Goal: Information Seeking & Learning: Find specific page/section

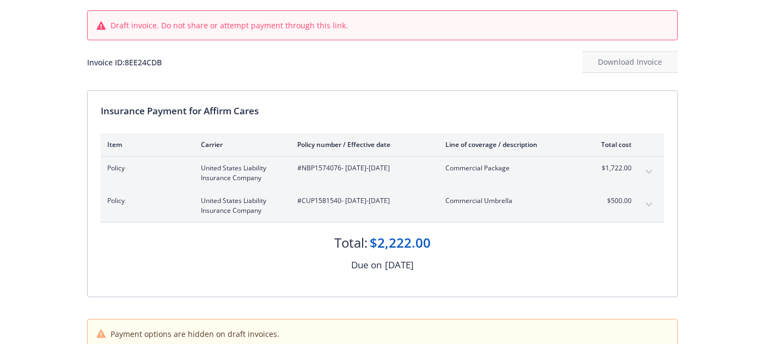
scroll to position [65, 0]
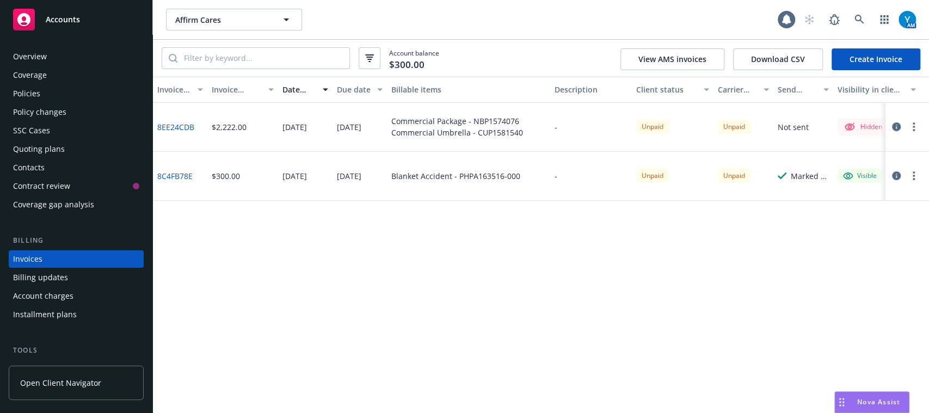
scroll to position [35, 0]
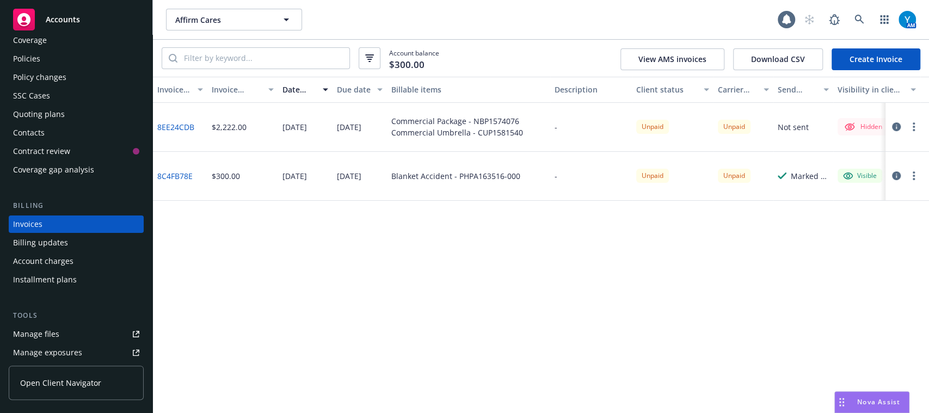
click at [106, 66] on div "Policies" at bounding box center [76, 58] width 126 height 17
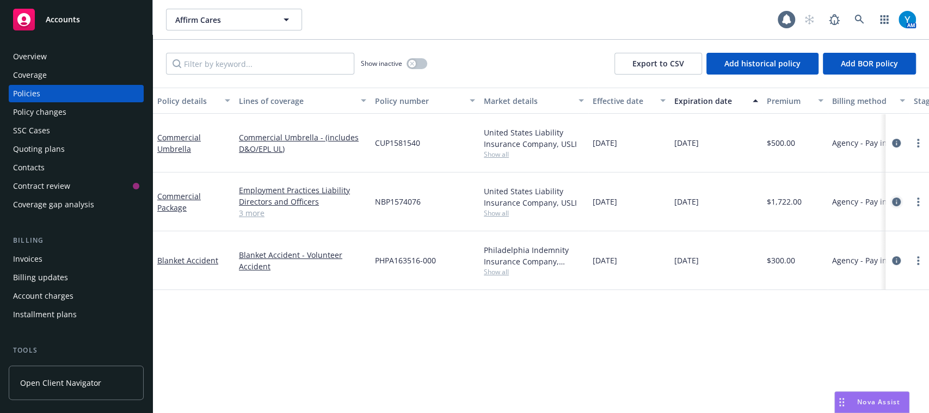
click at [897, 198] on icon "circleInformation" at bounding box center [896, 202] width 9 height 9
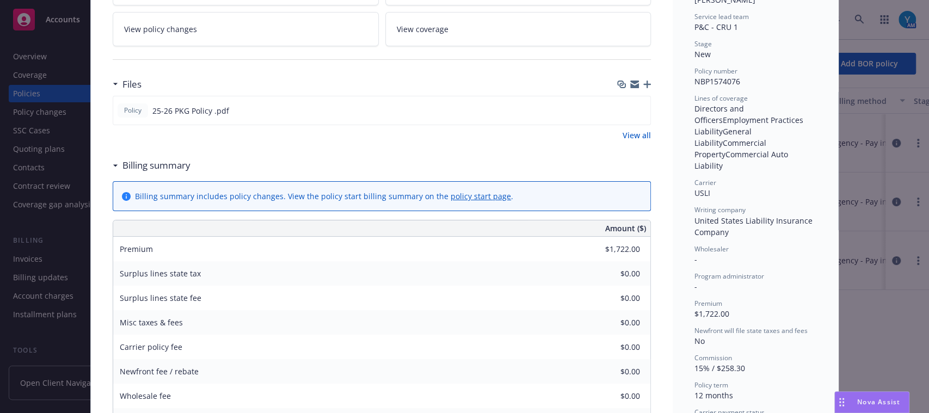
scroll to position [230, 0]
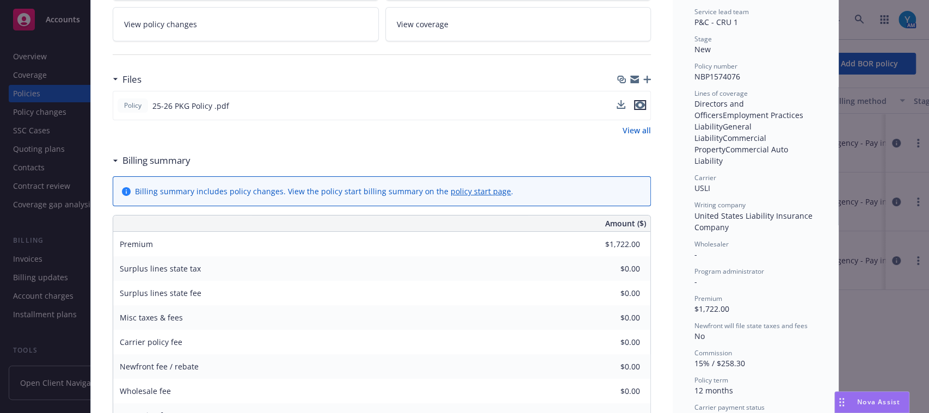
click at [639, 103] on icon "preview file" at bounding box center [640, 105] width 10 height 8
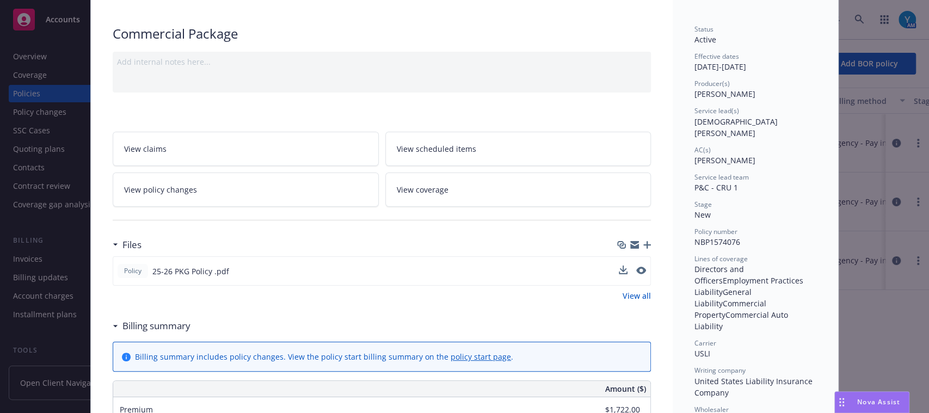
scroll to position [31, 0]
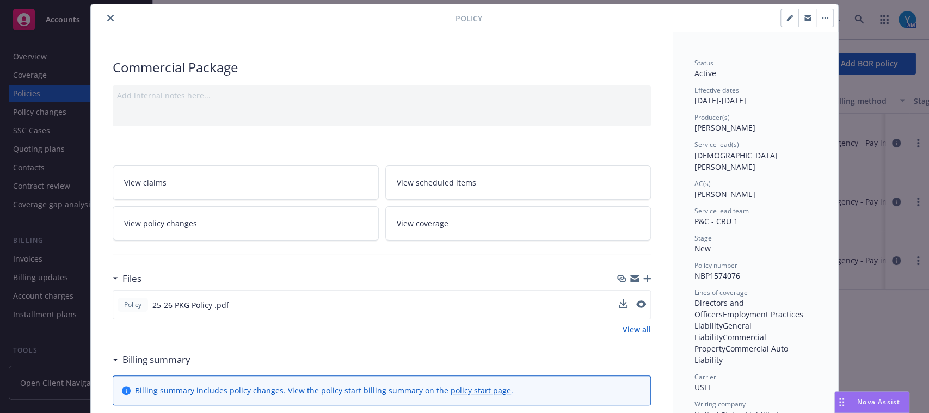
click at [787, 19] on icon "button" at bounding box center [790, 18] width 7 height 7
select select "NEW"
select select "12"
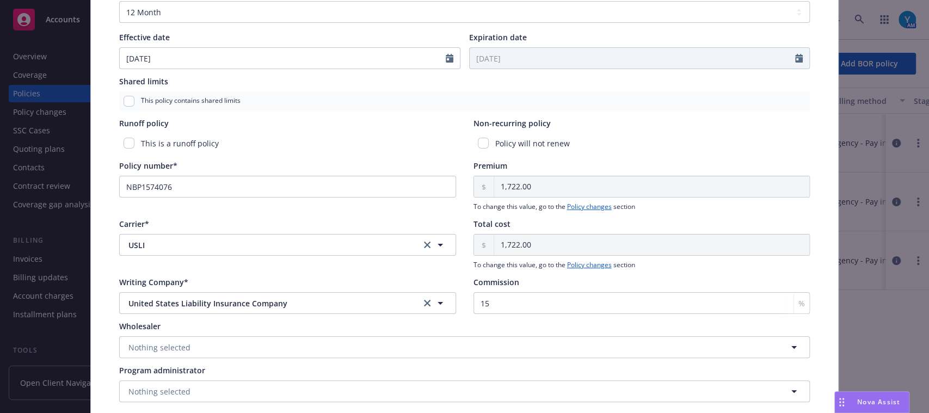
scroll to position [479, 0]
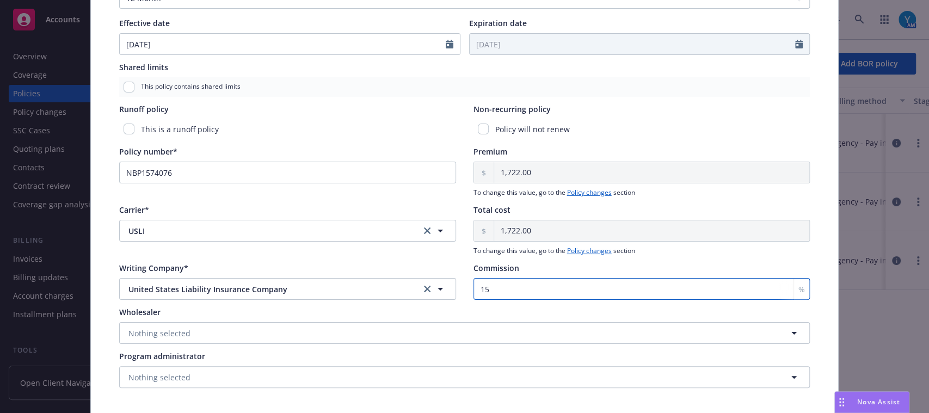
click at [488, 285] on input "15" at bounding box center [642, 289] width 337 height 22
type input "17.5"
click at [816, 255] on div "Policy type* Commercial Package Display name Producer(s)* SVP [PERSON_NAME] Ser…" at bounding box center [465, 4] width 748 height 834
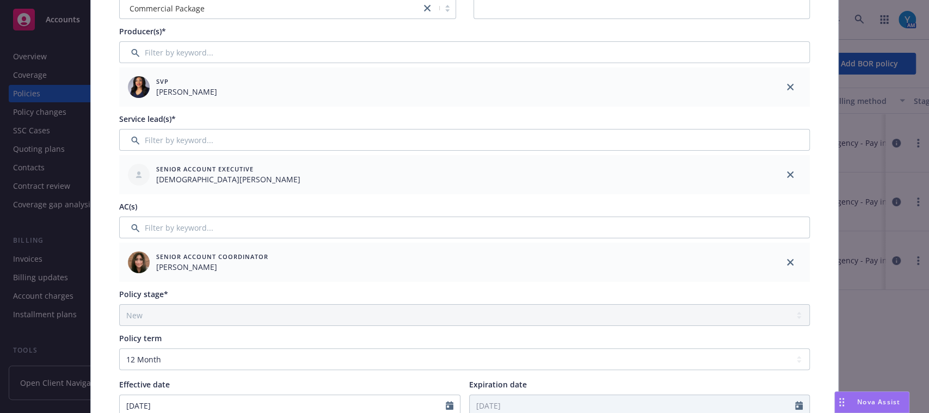
scroll to position [0, 0]
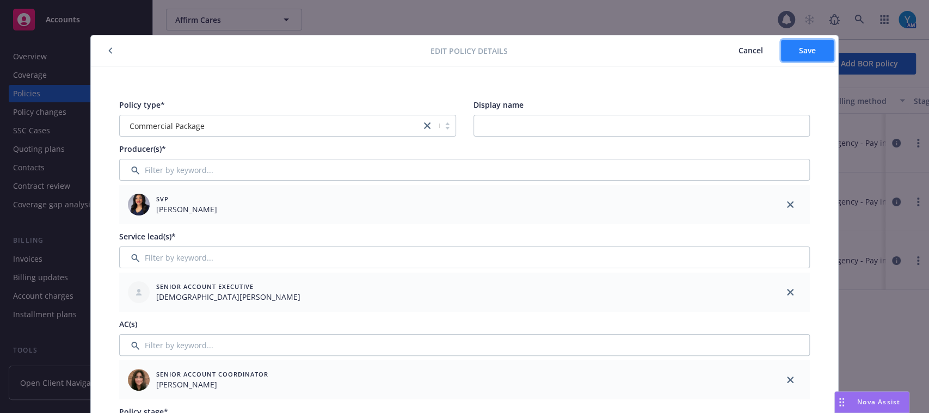
click at [784, 47] on button "Save" at bounding box center [807, 51] width 53 height 22
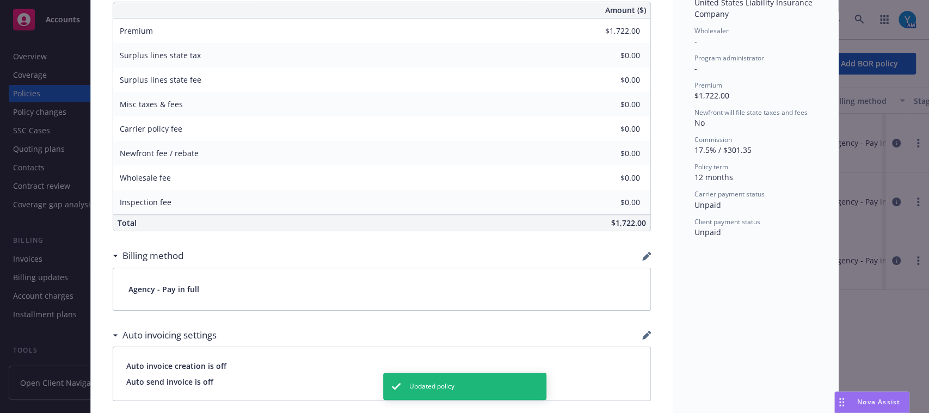
scroll to position [424, 0]
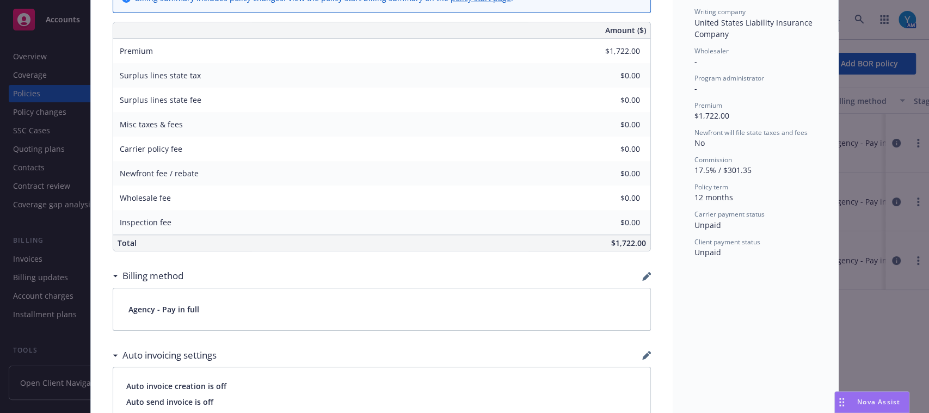
drag, startPoint x: 928, startPoint y: 30, endPoint x: 676, endPoint y: 296, distance: 365.5
click at [676, 296] on div "Status Active Effective dates [DATE] - [DATE] Producer(s) [PERSON_NAME] Service…" at bounding box center [756, 258] width 166 height 1236
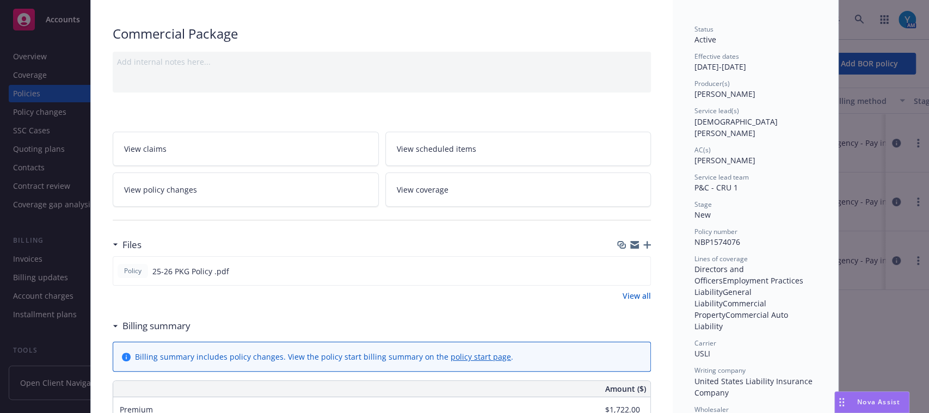
scroll to position [0, 0]
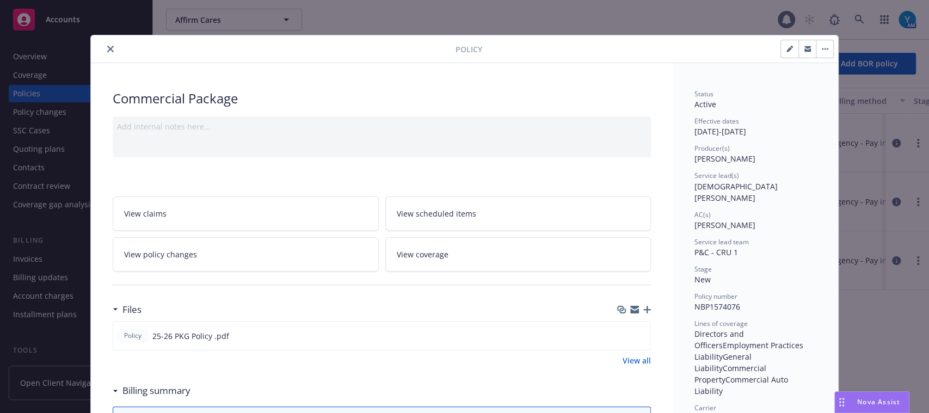
click at [107, 47] on icon "close" at bounding box center [110, 49] width 7 height 7
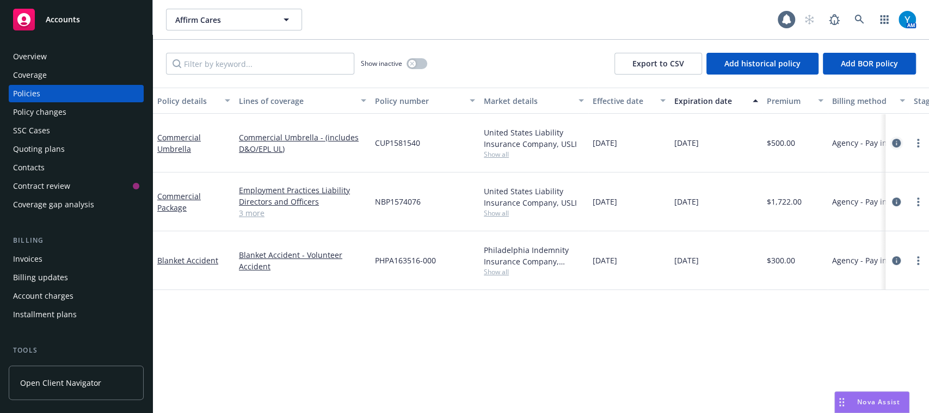
click at [896, 139] on icon "circleInformation" at bounding box center [896, 143] width 9 height 9
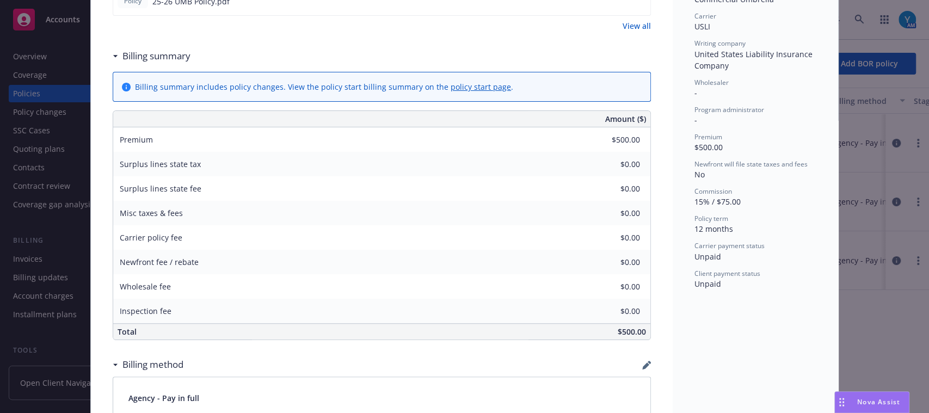
scroll to position [341, 0]
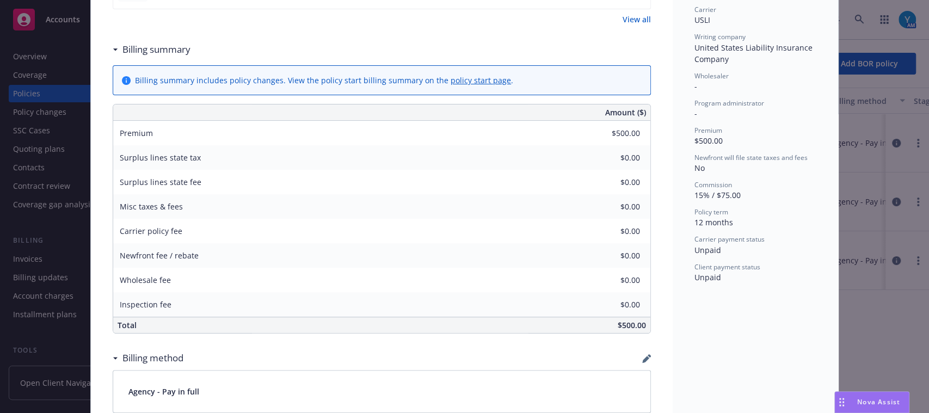
click at [762, 326] on div "Status Active Effective dates [DATE] - [DATE] Producer(s) [PERSON_NAME] Service…" at bounding box center [756, 242] width 166 height 1040
drag, startPoint x: 906, startPoint y: 198, endPoint x: 913, endPoint y: 166, distance: 32.9
click at [913, 166] on div "Policy Commercial Umbrella Add internal notes here... View claims View schedule…" at bounding box center [464, 206] width 929 height 413
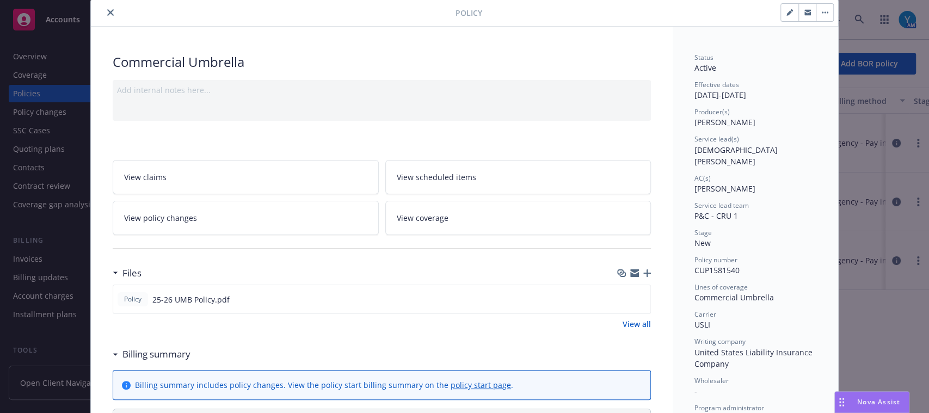
scroll to position [0, 0]
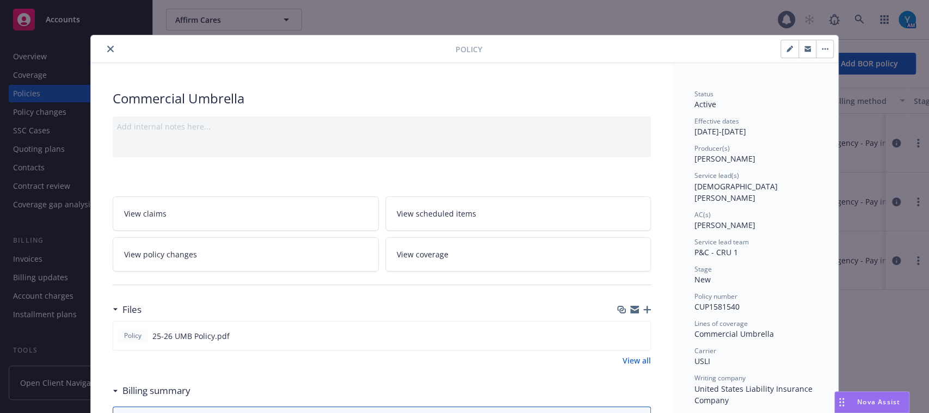
click at [799, 54] on button "button" at bounding box center [807, 48] width 17 height 17
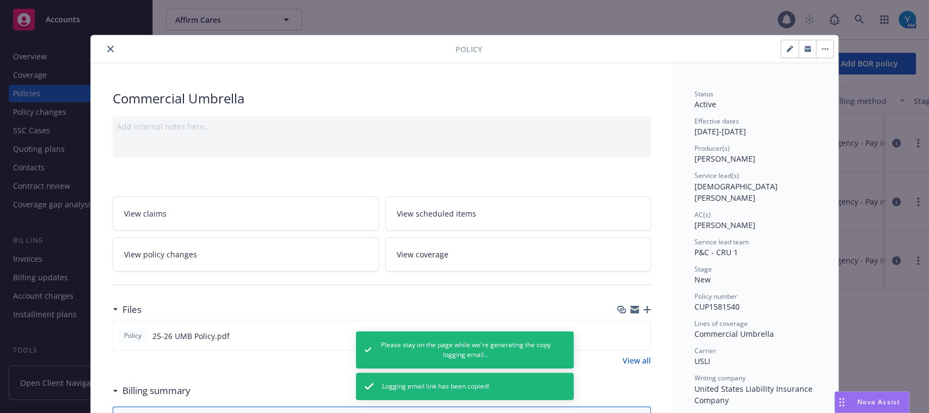
click at [787, 49] on icon "button" at bounding box center [790, 49] width 7 height 7
select select "NEW"
select select "12"
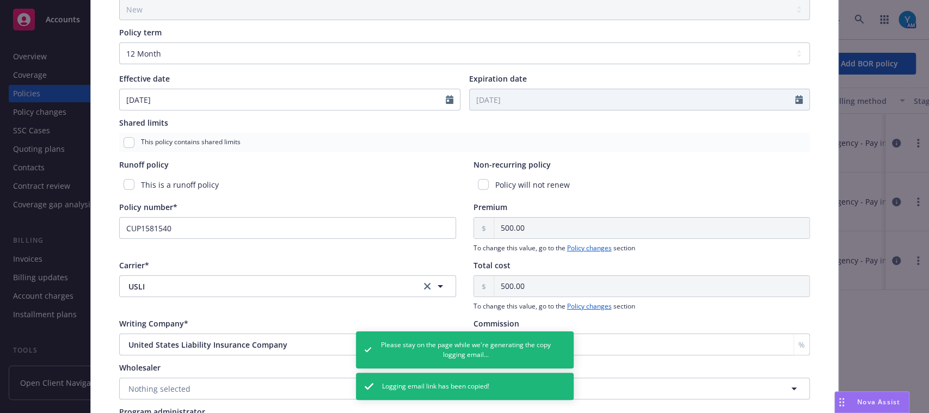
scroll to position [522, 0]
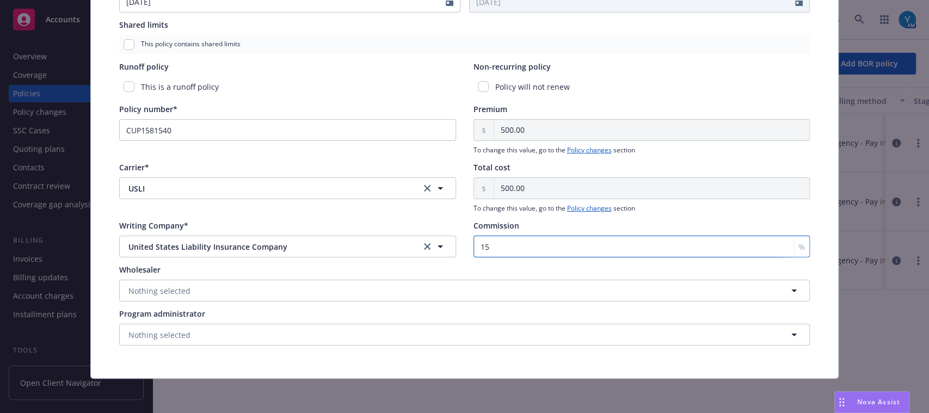
drag, startPoint x: 505, startPoint y: 246, endPoint x: 376, endPoint y: 246, distance: 128.5
click at [376, 246] on div "Writing Company* [GEOGRAPHIC_DATA] Liability Insurance Company United States Li…" at bounding box center [464, 239] width 691 height 38
type input "12.5"
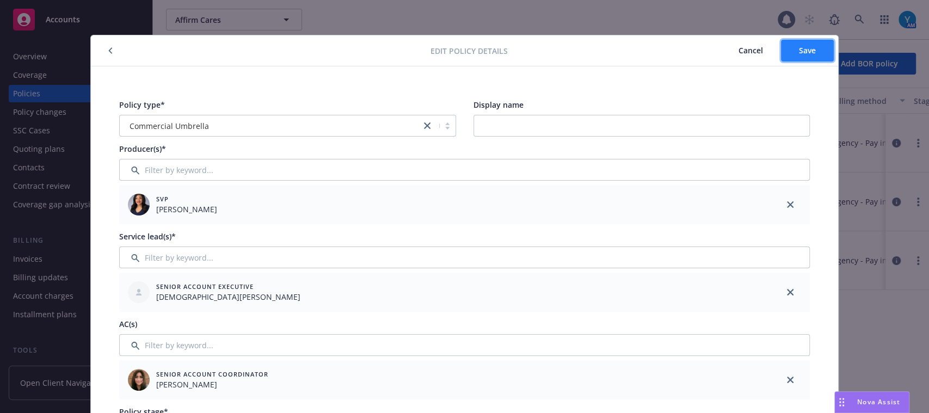
click at [793, 58] on button "Save" at bounding box center [807, 51] width 53 height 22
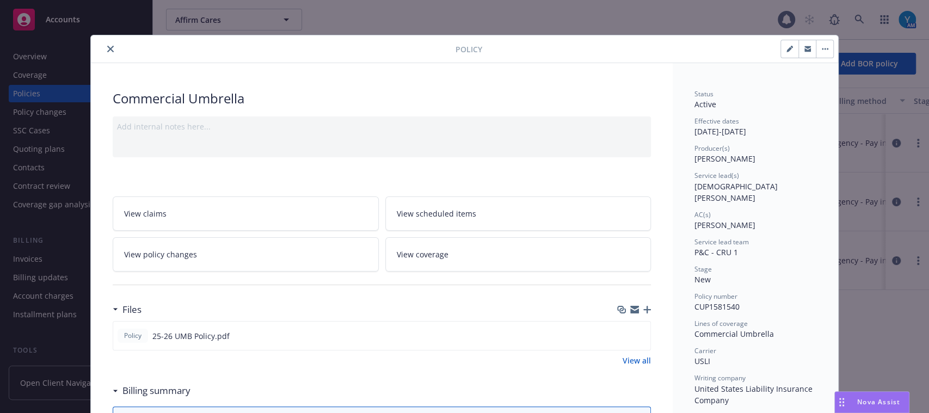
click at [108, 45] on button "close" at bounding box center [110, 48] width 13 height 13
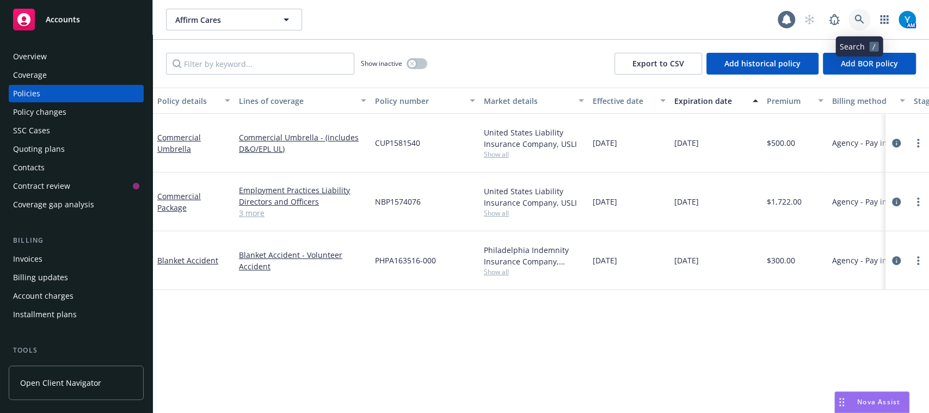
click at [860, 15] on icon at bounding box center [859, 19] width 9 height 9
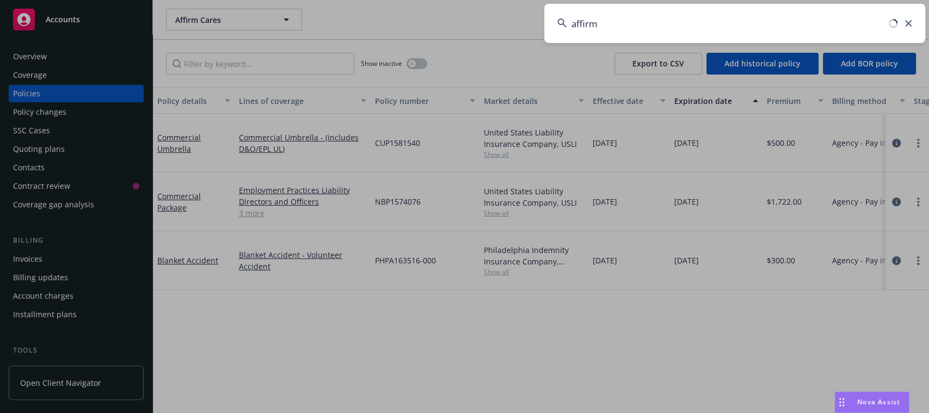
type input "affirm"
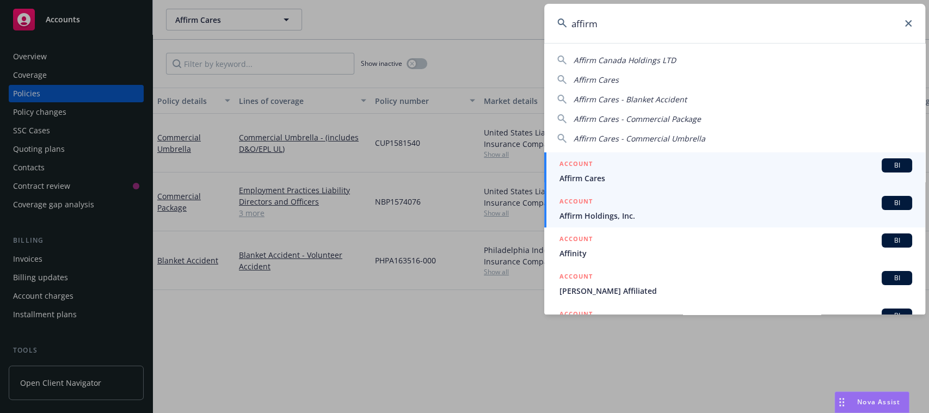
click at [640, 216] on span "Affirm Holdings, Inc." at bounding box center [736, 215] width 353 height 11
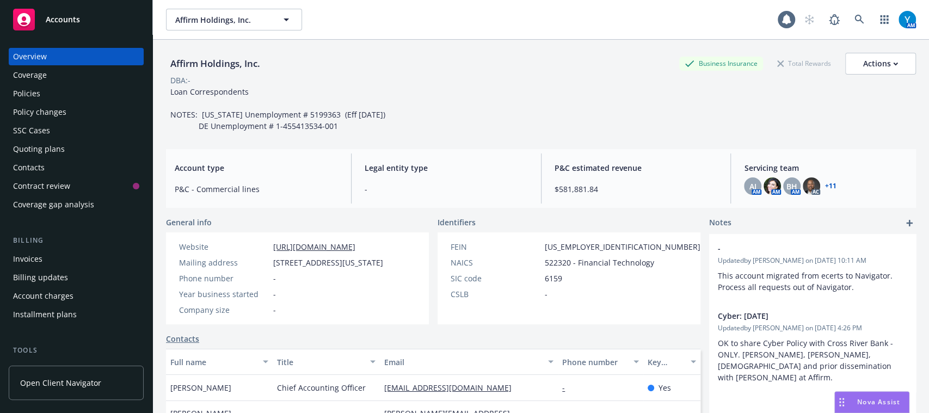
click at [86, 108] on div "Policy changes" at bounding box center [76, 111] width 126 height 17
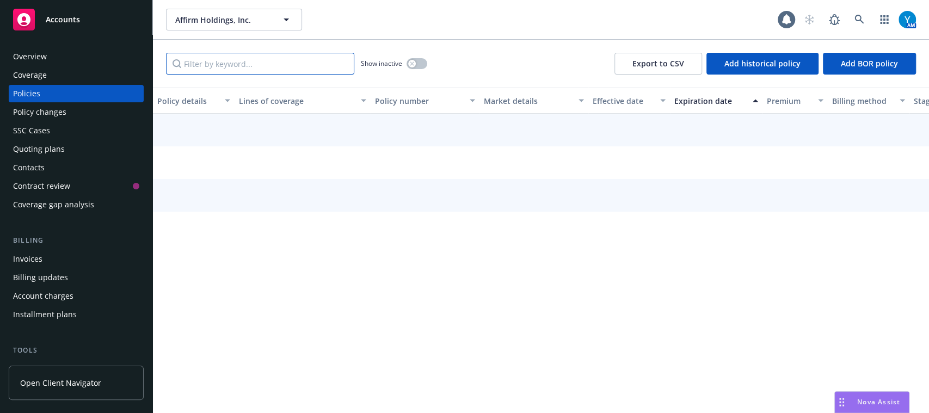
click at [243, 61] on input "Filter by keyword..." at bounding box center [260, 64] width 188 height 22
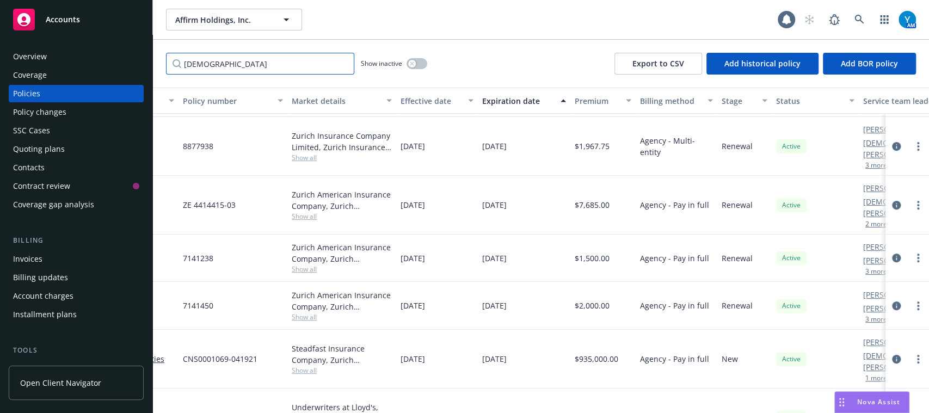
scroll to position [262, 285]
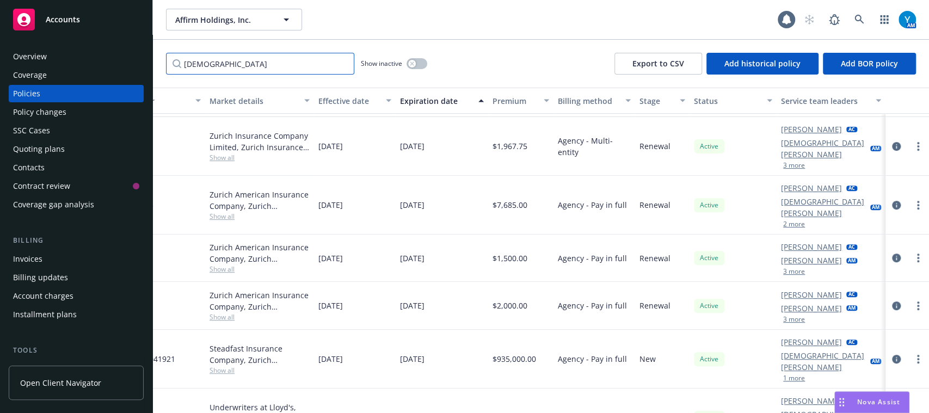
type input "[DEMOGRAPHIC_DATA]"
click at [787, 268] on button "3 more" at bounding box center [794, 271] width 22 height 7
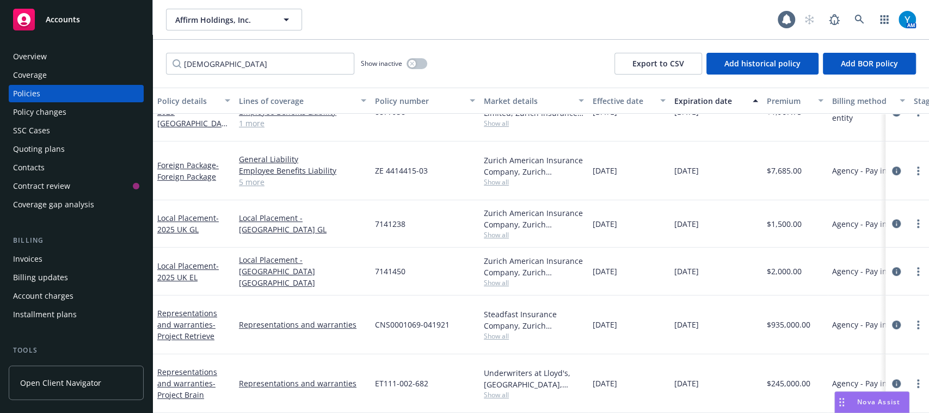
scroll to position [262, 0]
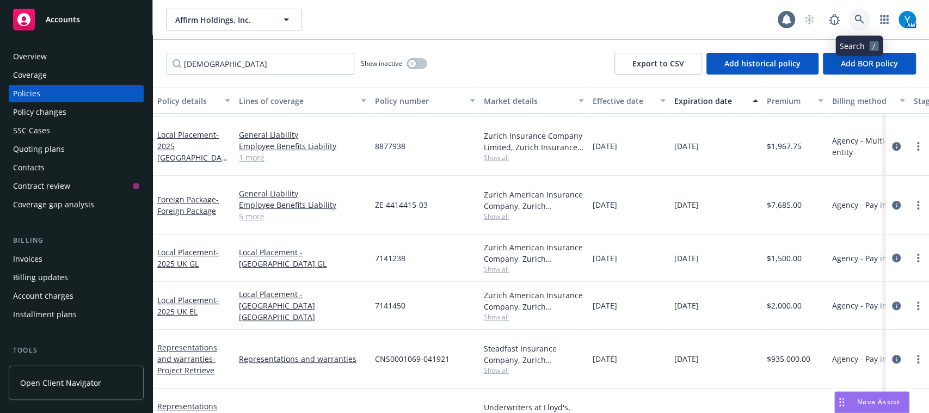
click at [862, 17] on icon at bounding box center [860, 20] width 10 height 10
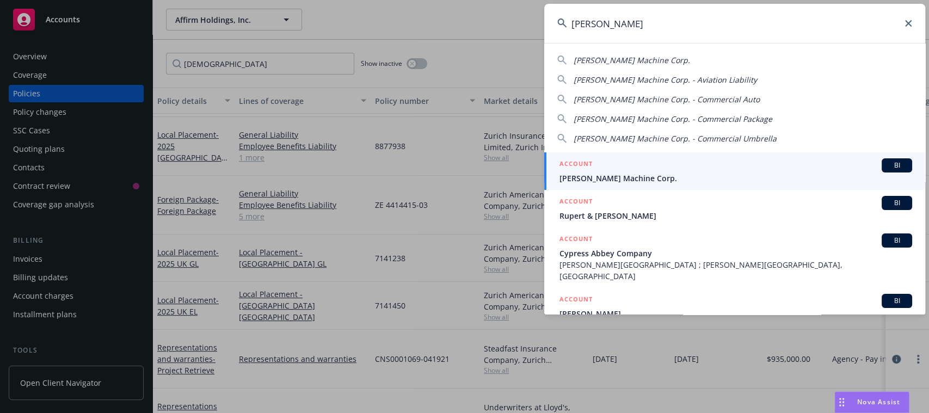
type input "[PERSON_NAME]"
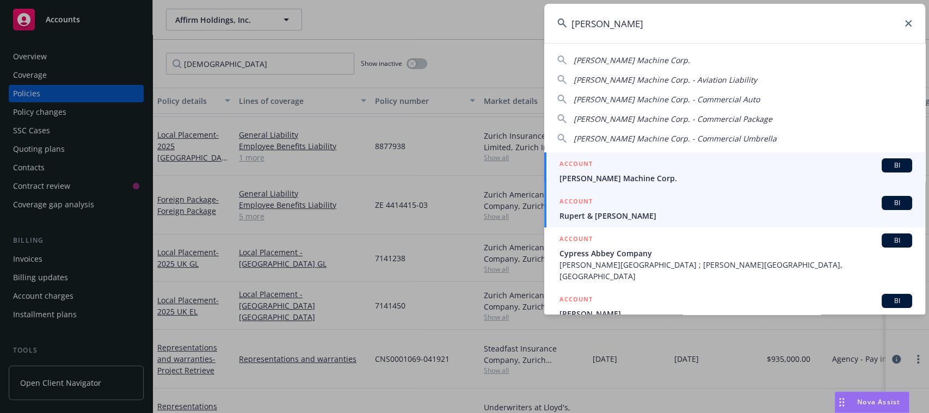
click at [588, 186] on link "ACCOUNT BI [PERSON_NAME] Machine Corp." at bounding box center [734, 171] width 381 height 38
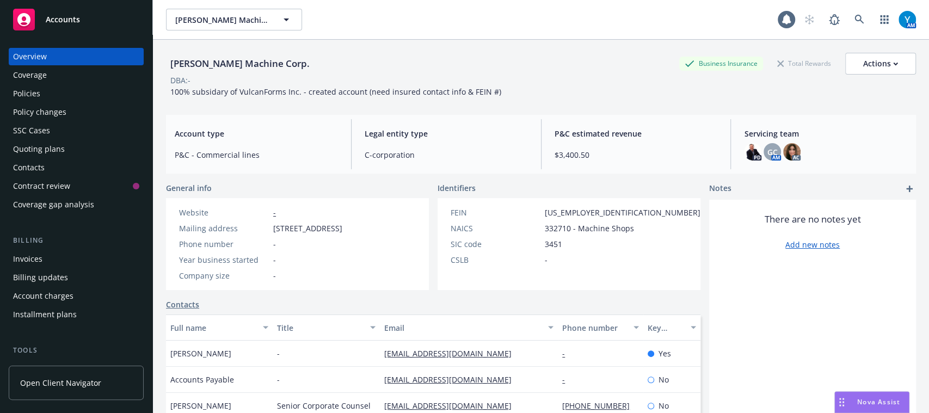
click at [56, 92] on div "Policies" at bounding box center [76, 93] width 126 height 17
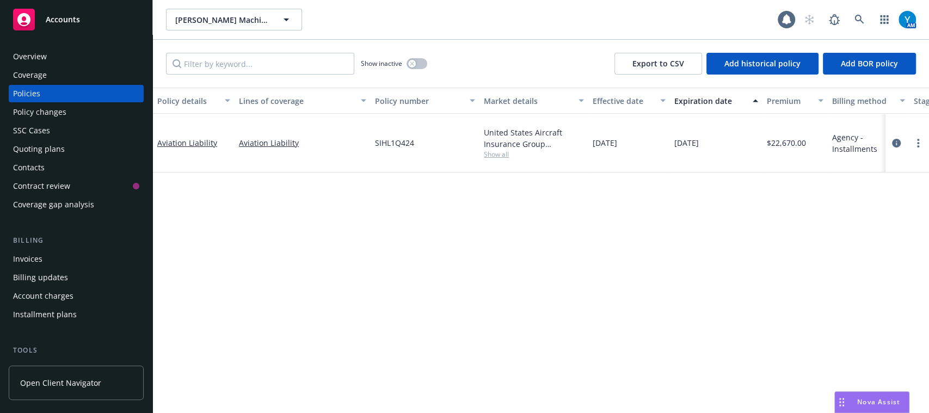
click at [58, 260] on div "Invoices" at bounding box center [76, 258] width 126 height 17
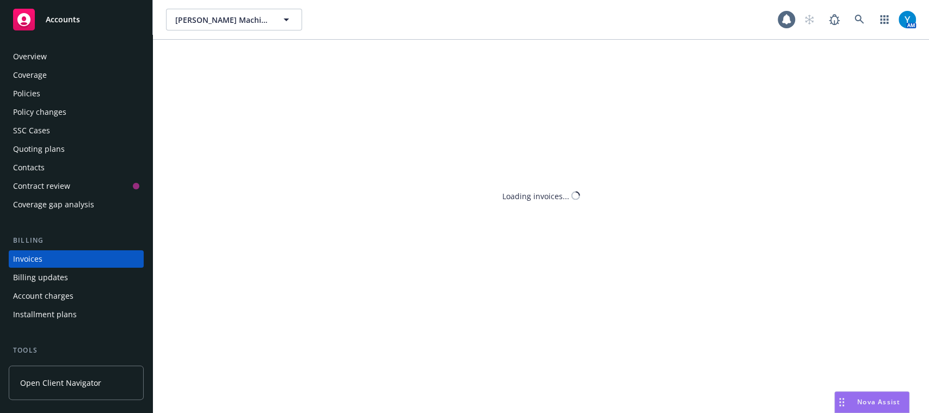
scroll to position [35, 0]
